Goal: Communication & Community: Answer question/provide support

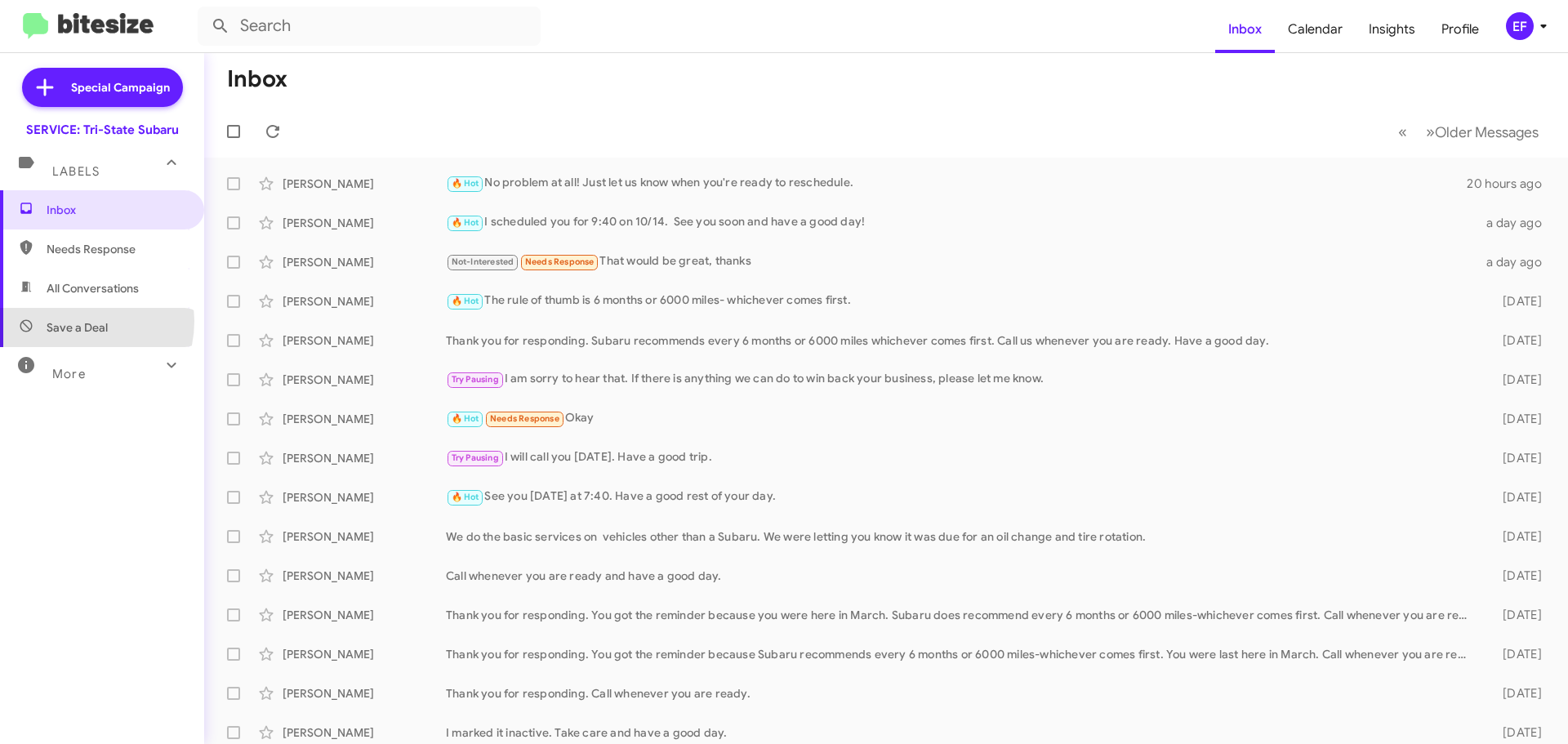
click at [72, 321] on span "Save a Deal" at bounding box center [77, 327] width 61 height 17
type input "in:not-interested"
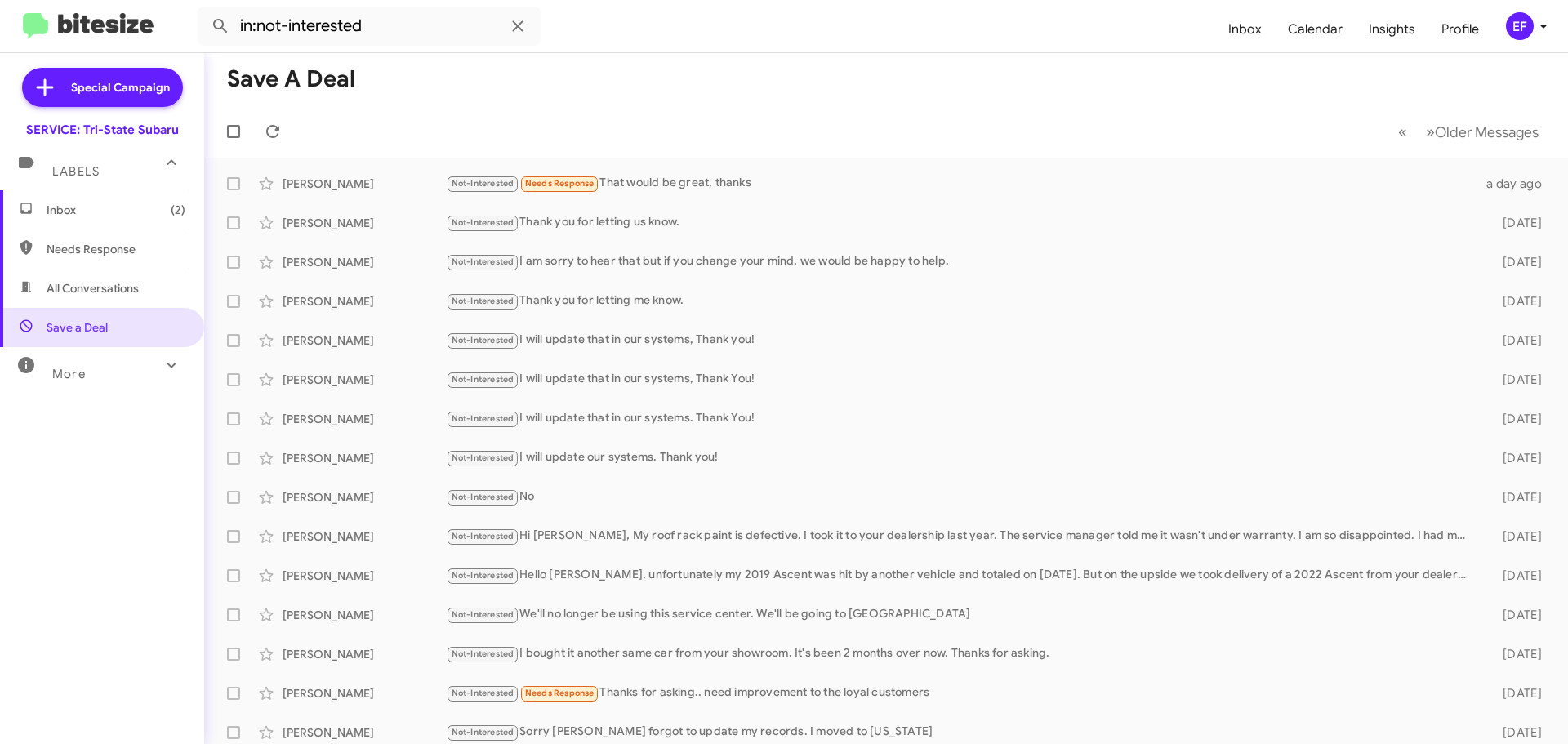
click at [52, 208] on span "Inbox (2)" at bounding box center [115, 210] width 139 height 17
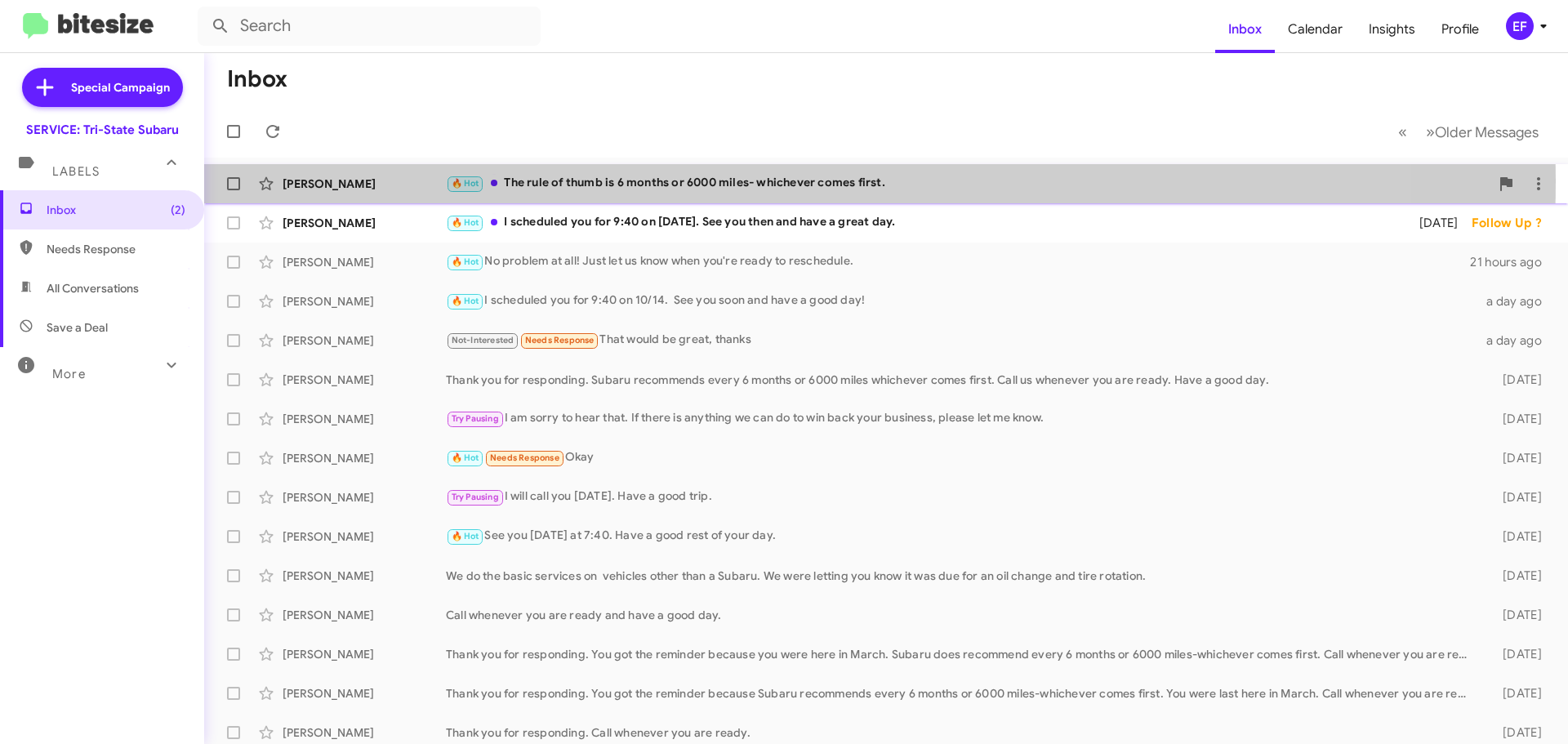
click at [549, 181] on div "🔥 Hot The rule of thumb is 6 months or 6000 miles- whichever comes first." at bounding box center [967, 183] width 1043 height 19
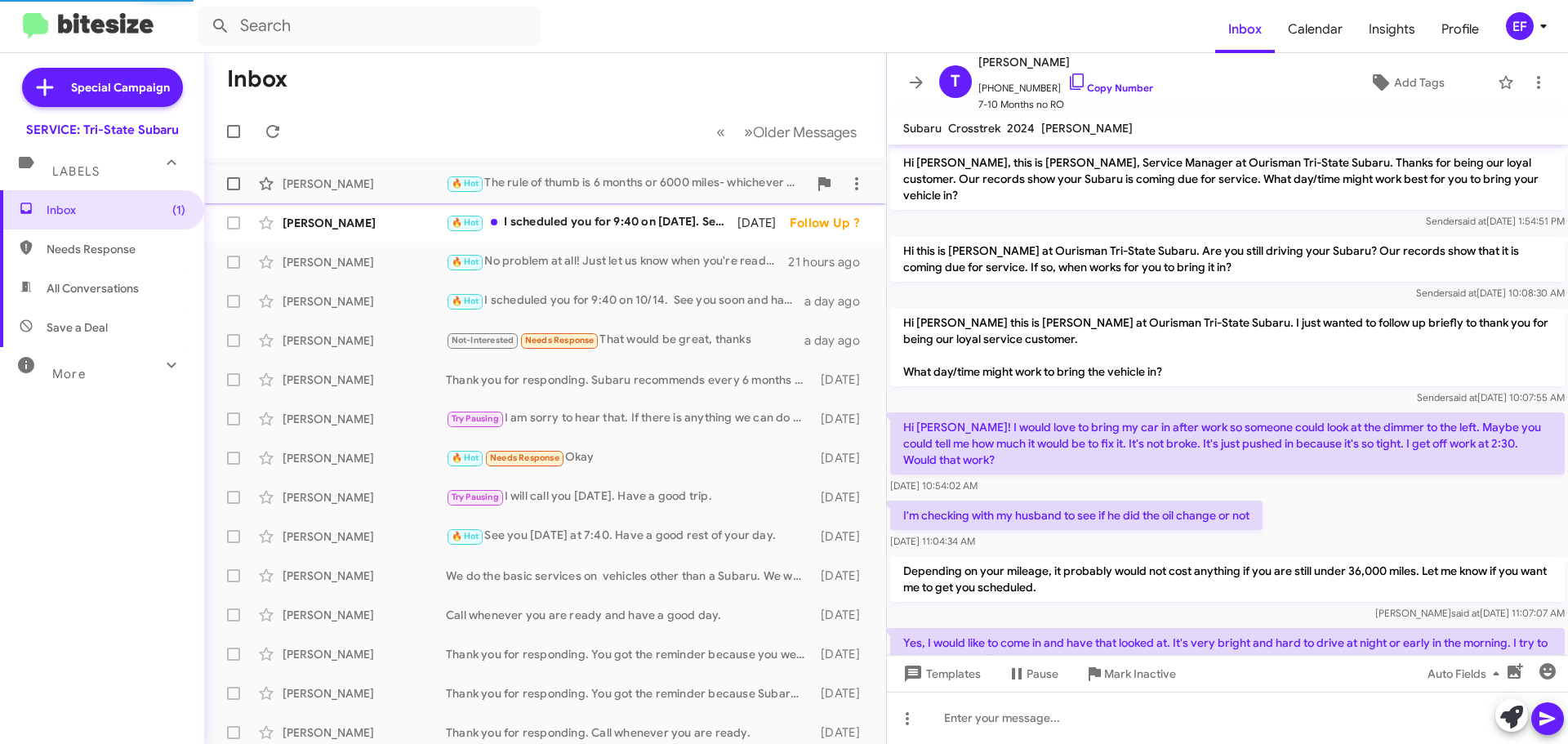
scroll to position [369, 0]
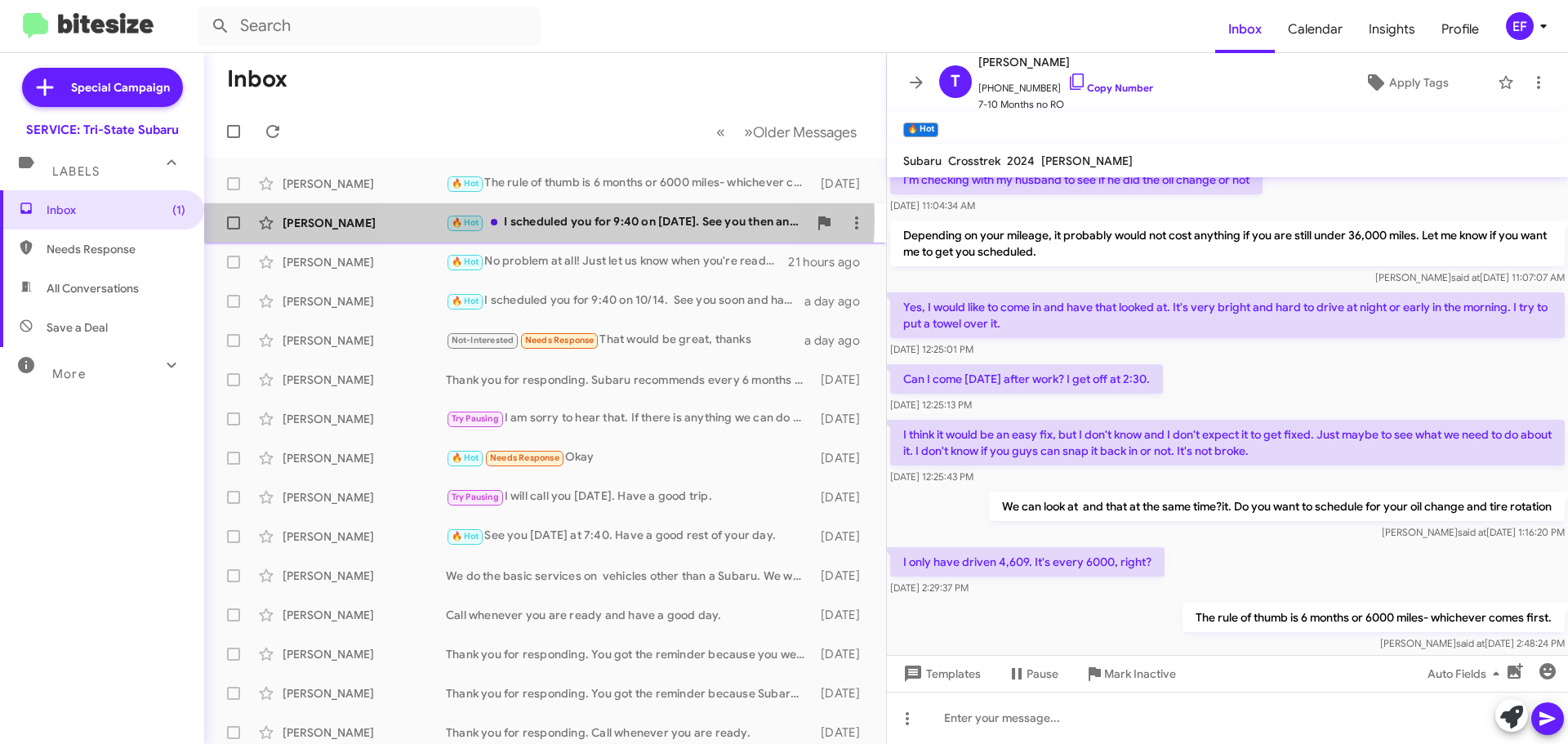
click at [524, 218] on div "🔥 Hot I scheduled you for 9:40 on [DATE]. See you then and have a great day." at bounding box center [627, 223] width 361 height 19
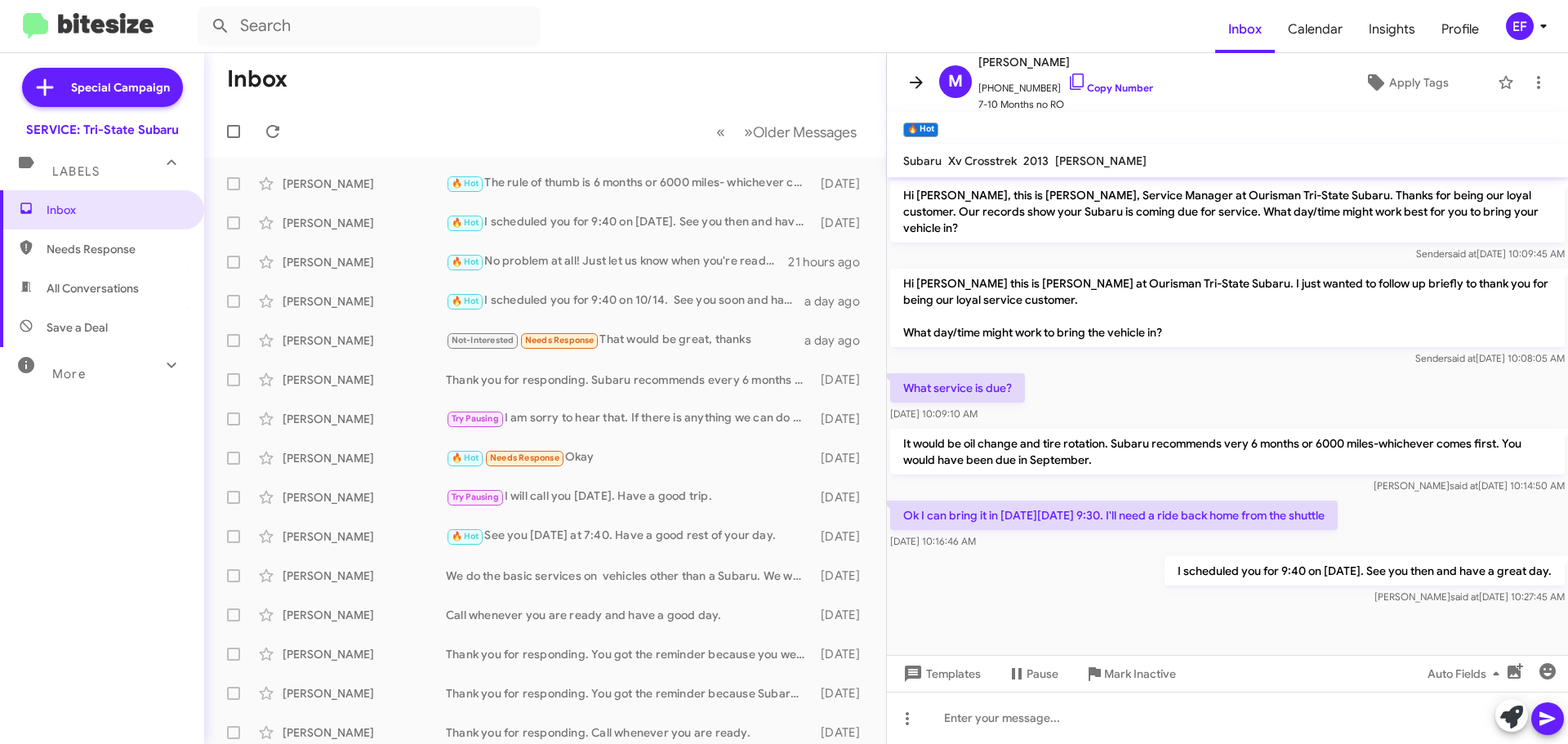
click at [911, 82] on icon at bounding box center [916, 82] width 13 height 12
